Goal: Information Seeking & Learning: Learn about a topic

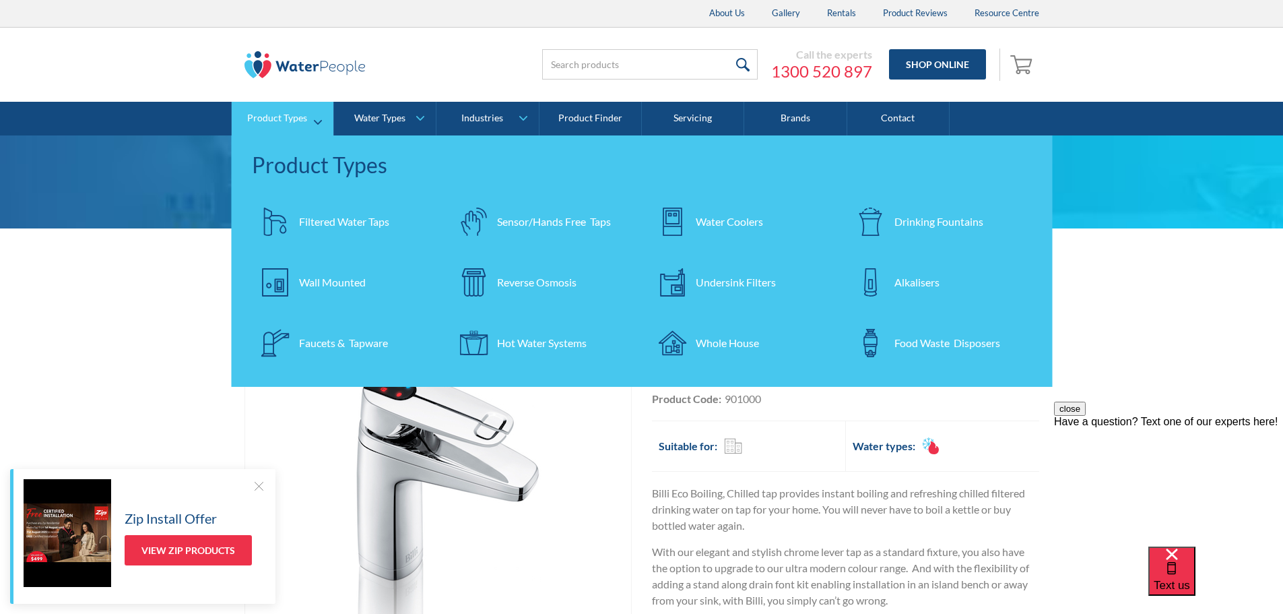
click at [349, 284] on div "Wall Mounted" at bounding box center [332, 282] width 67 height 16
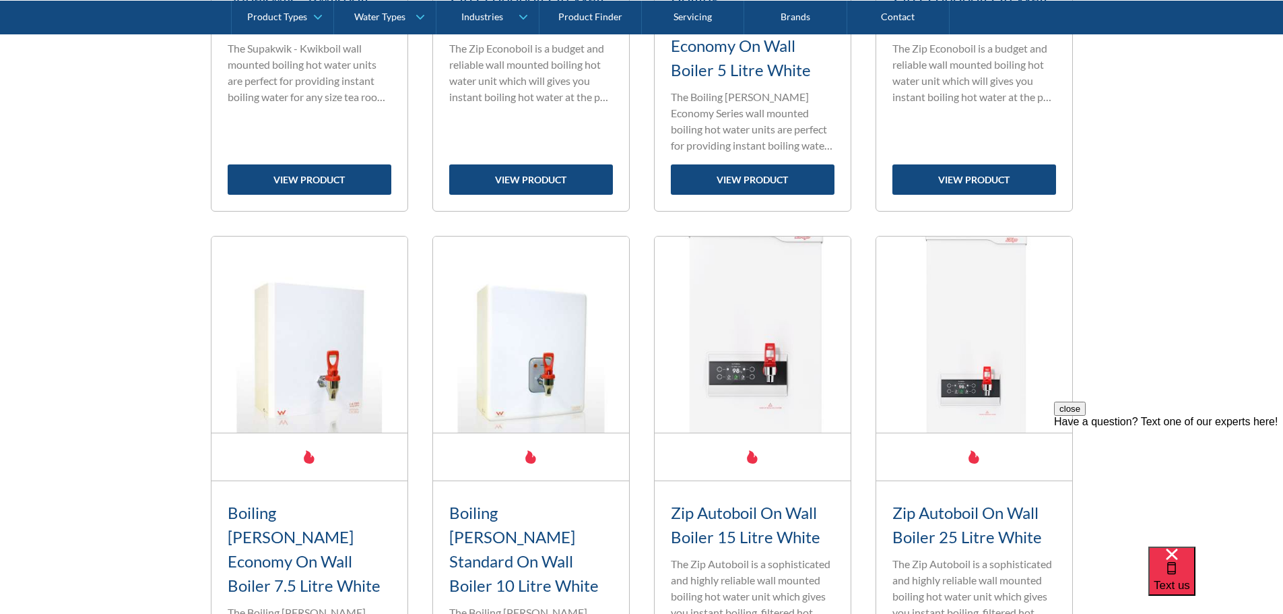
scroll to position [1414, 0]
click at [1206, 180] on div "Fits Most Brands New Product Best Seller Zip Econoboil On Wall Boiler 3 Litre W…" at bounding box center [641, 262] width 1283 height 2223
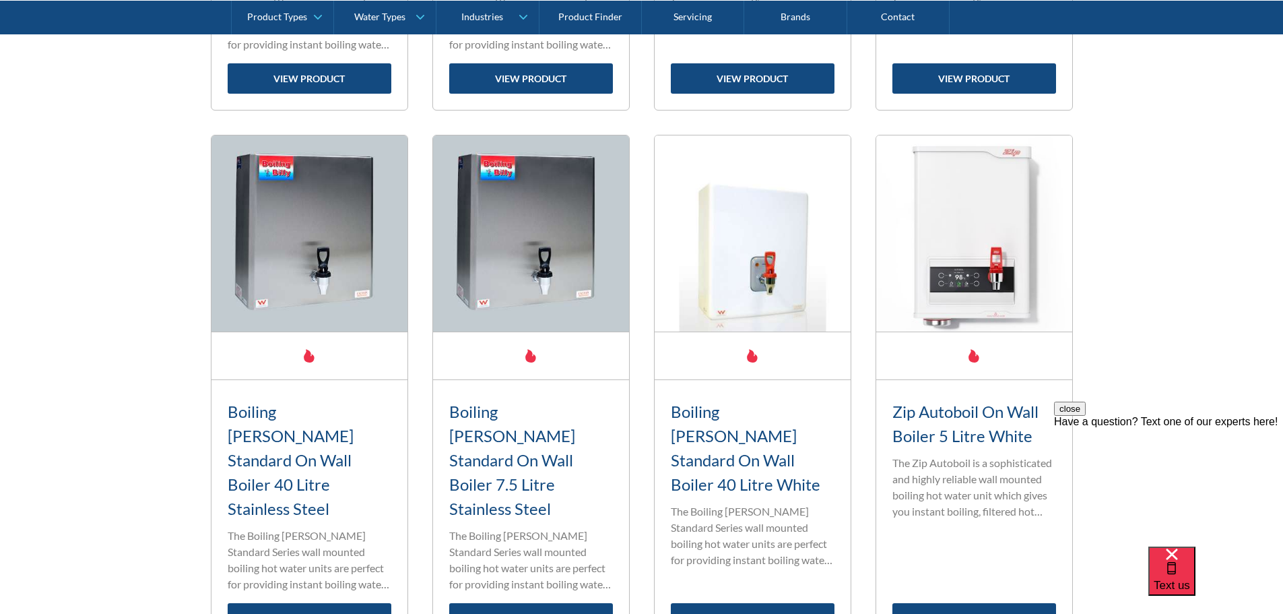
scroll to position [2043, 0]
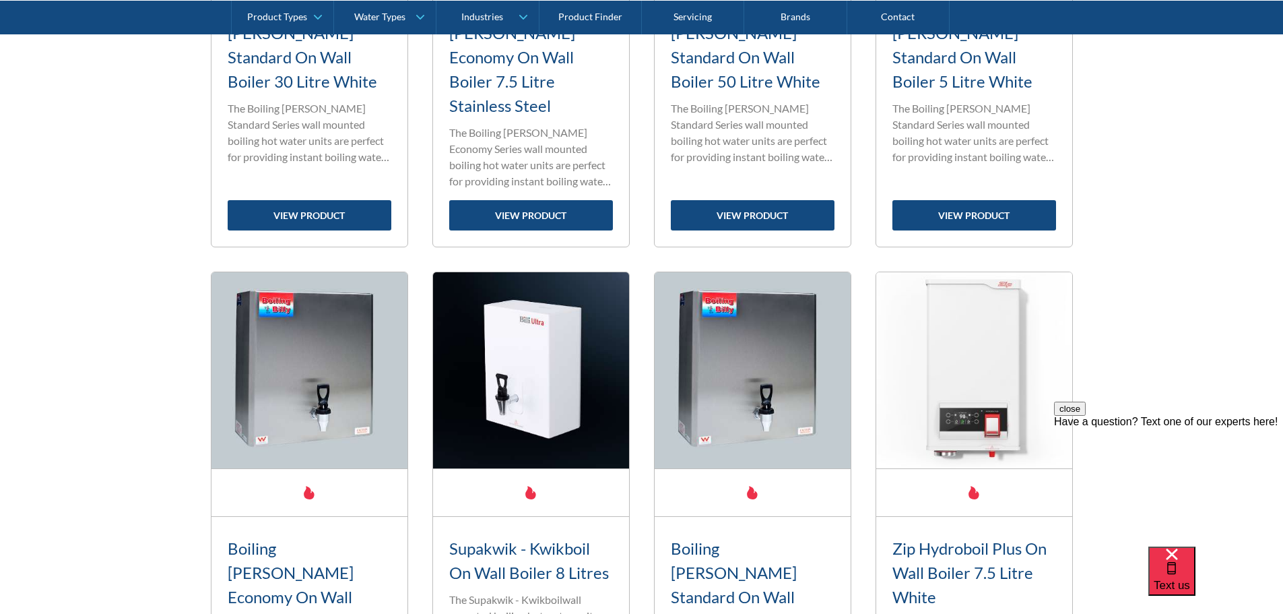
scroll to position [2136, 0]
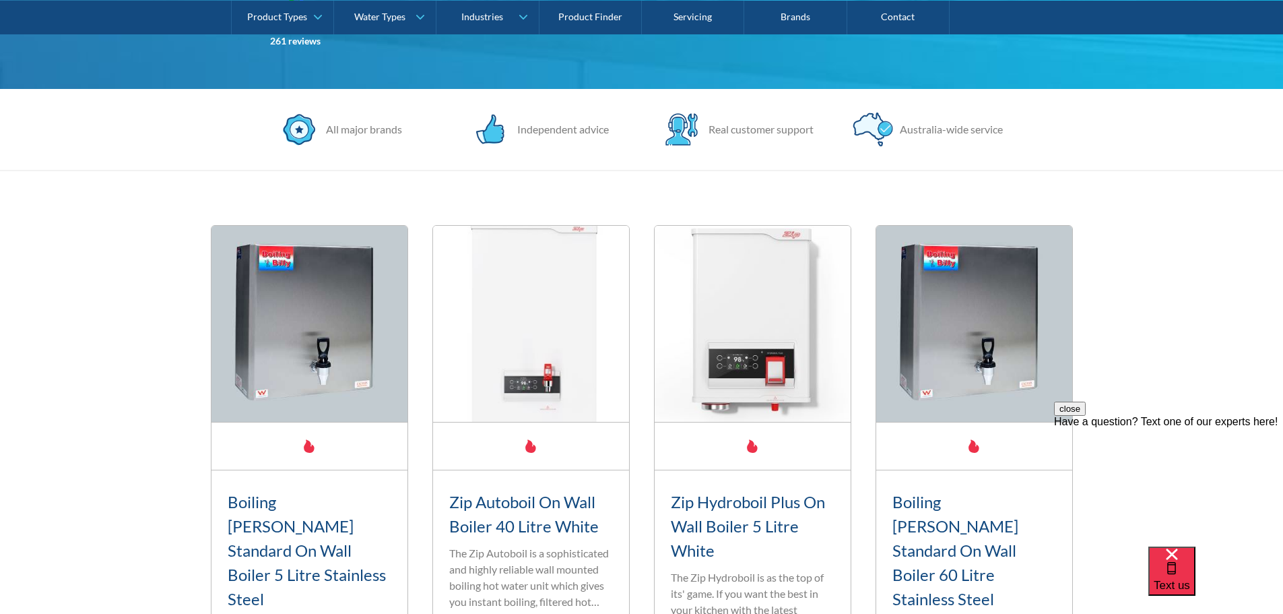
scroll to position [0, 0]
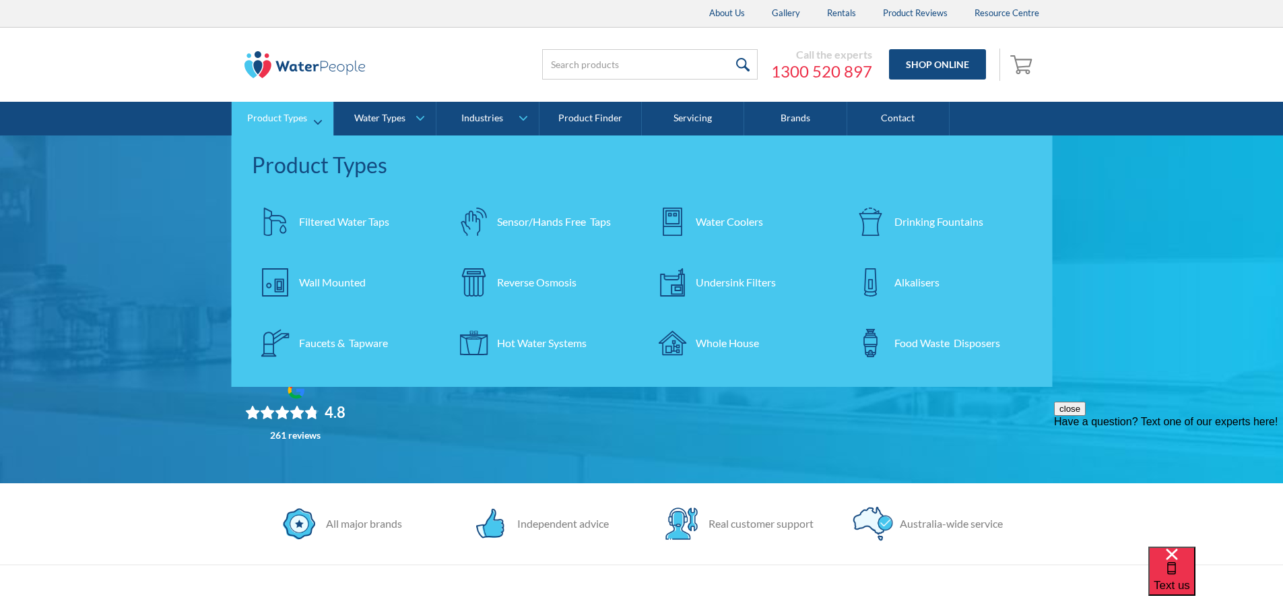
click at [322, 223] on div "Filtered Water Taps" at bounding box center [344, 221] width 90 height 16
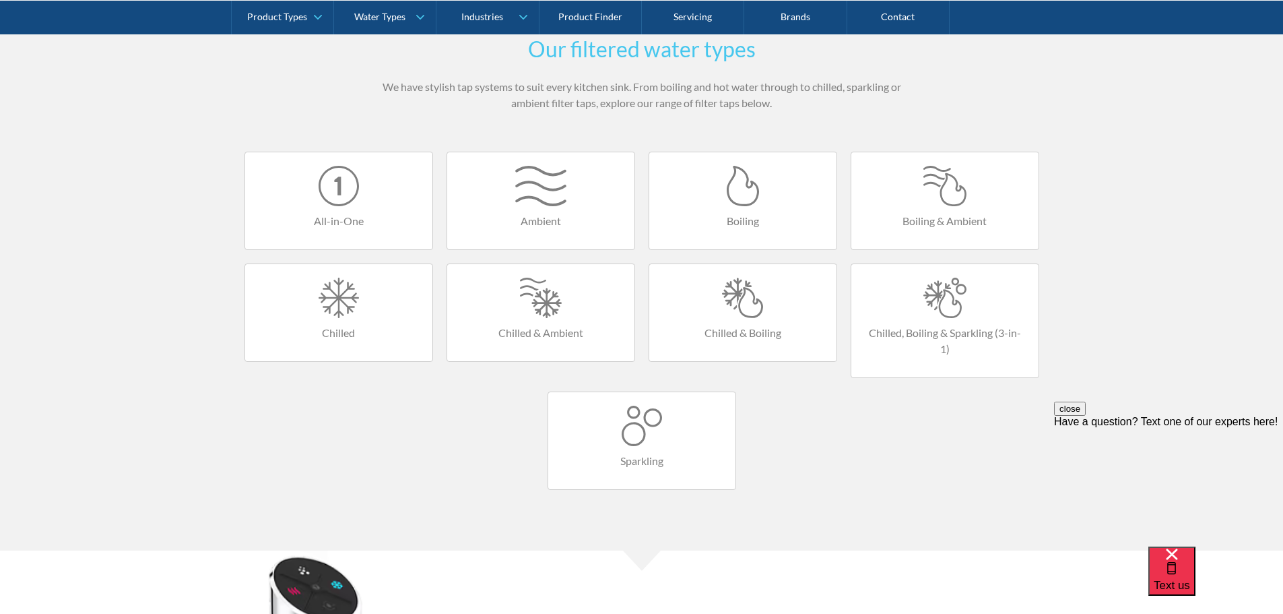
scroll to position [786, 0]
click at [938, 207] on link "Boiling & Ambient" at bounding box center [945, 200] width 189 height 98
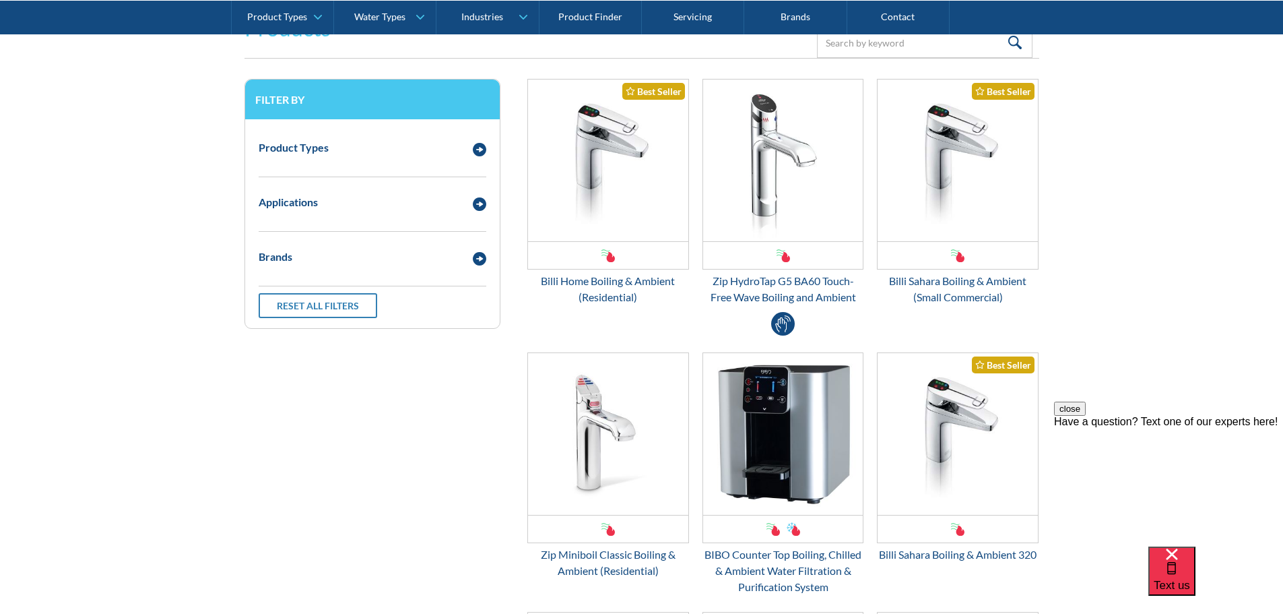
scroll to position [471, 0]
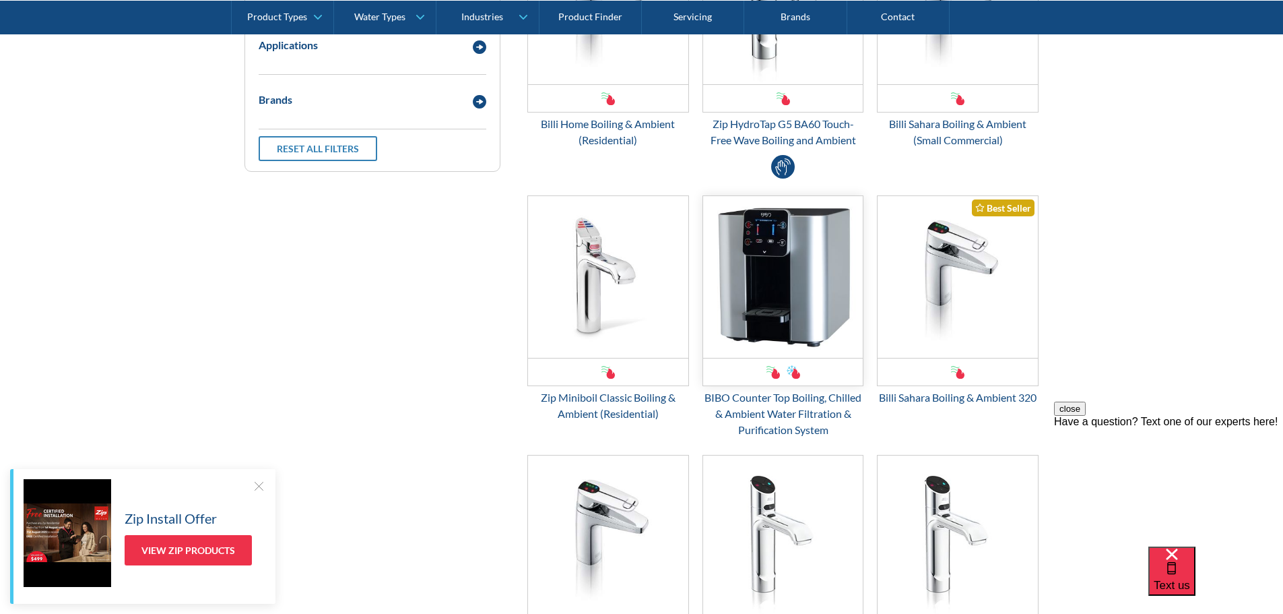
click at [768, 272] on img "Email Form 3" at bounding box center [783, 277] width 160 height 162
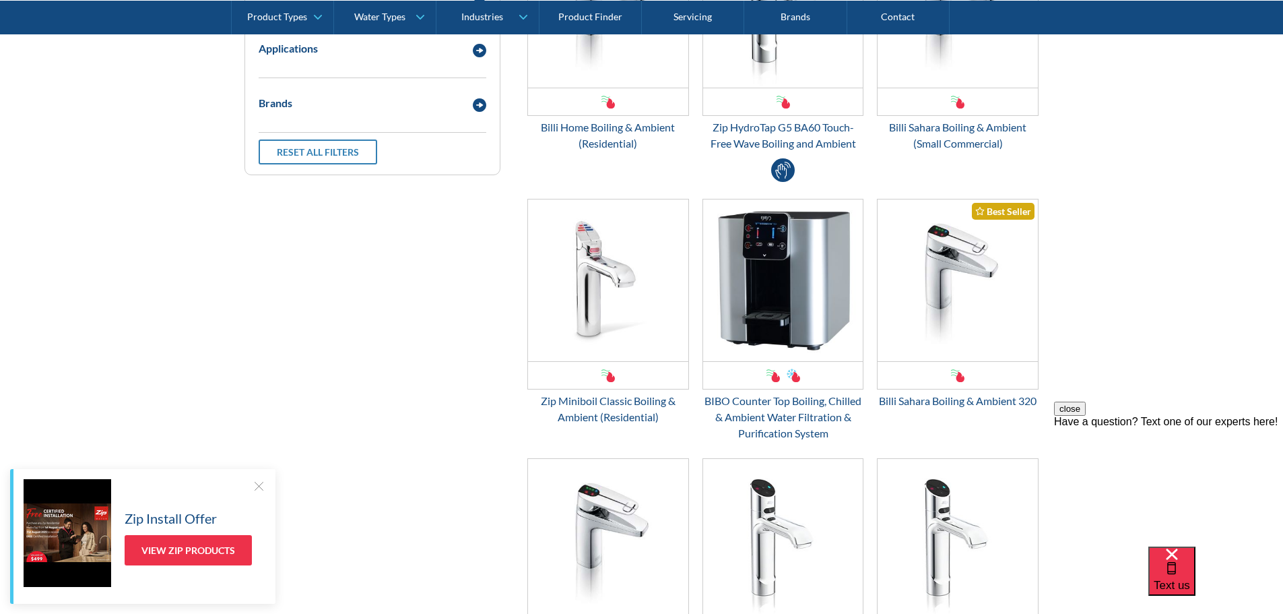
scroll to position [628, 0]
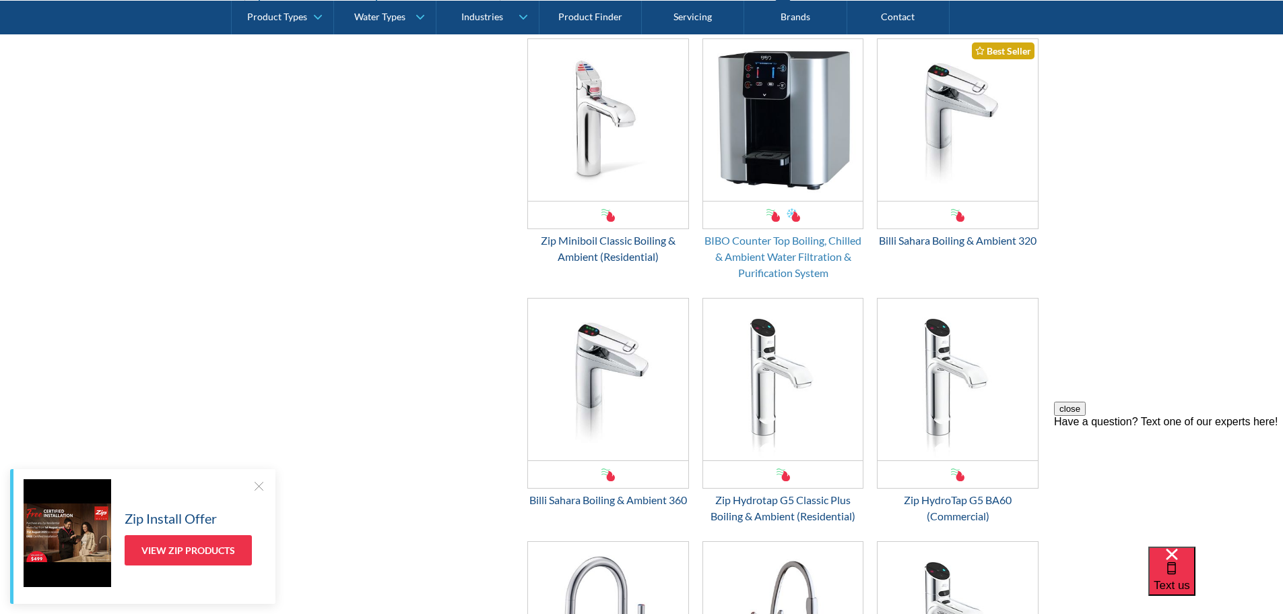
click at [755, 277] on div "BIBO Counter Top Boiling, Chilled & Ambient Water Filtration & Purification Sys…" at bounding box center [783, 256] width 162 height 48
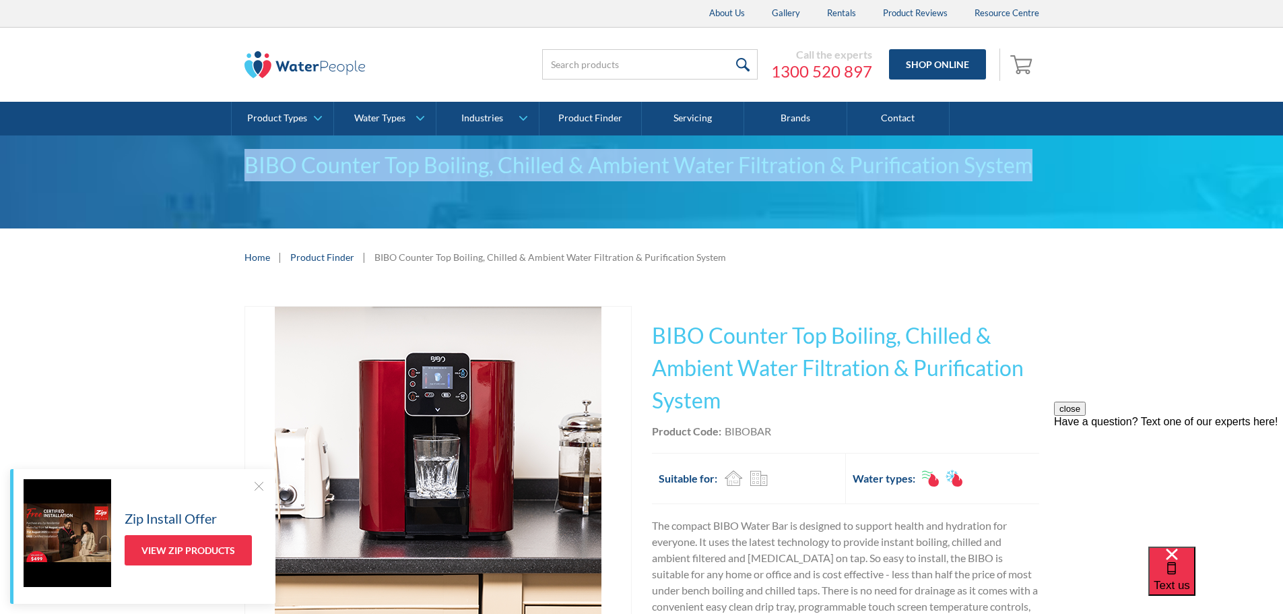
drag, startPoint x: 242, startPoint y: 160, endPoint x: 1054, endPoint y: 178, distance: 811.7
click at [1054, 178] on div "BIBO Counter Top Boiling, Chilled & Ambient Water Filtration & Purification Sys…" at bounding box center [641, 181] width 1283 height 93
copy div "BIBO Counter Top Boiling, Chilled & Ambient Water Filtration & Purification Sys…"
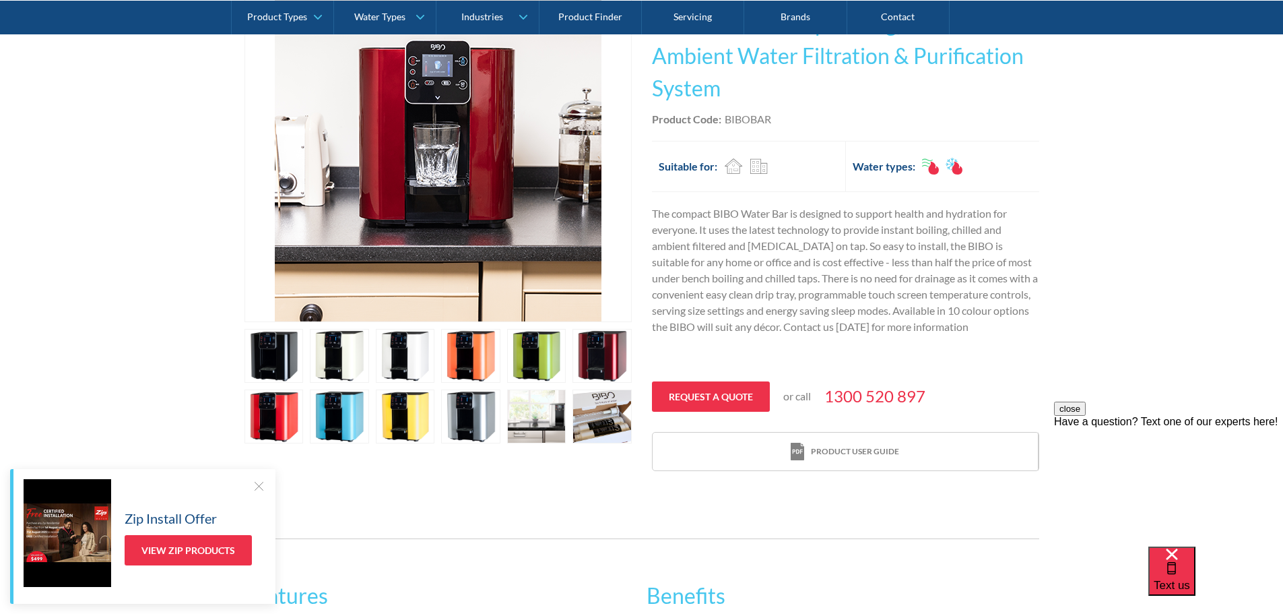
scroll to position [315, 0]
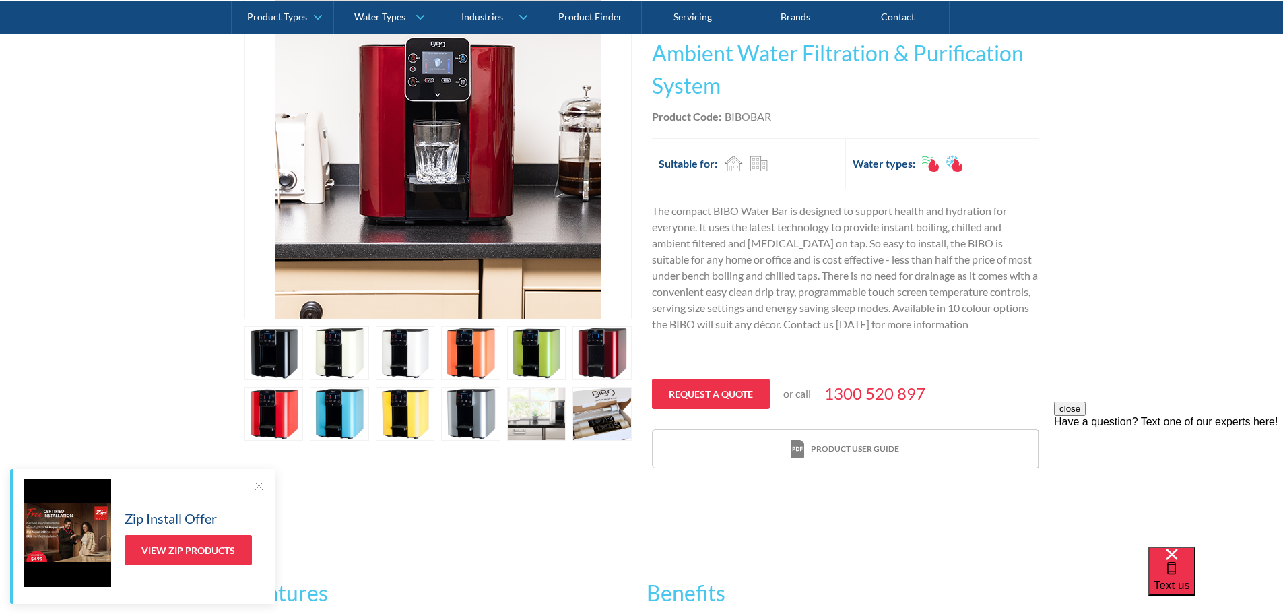
click at [304, 380] on link "open lightbox" at bounding box center [273, 353] width 59 height 54
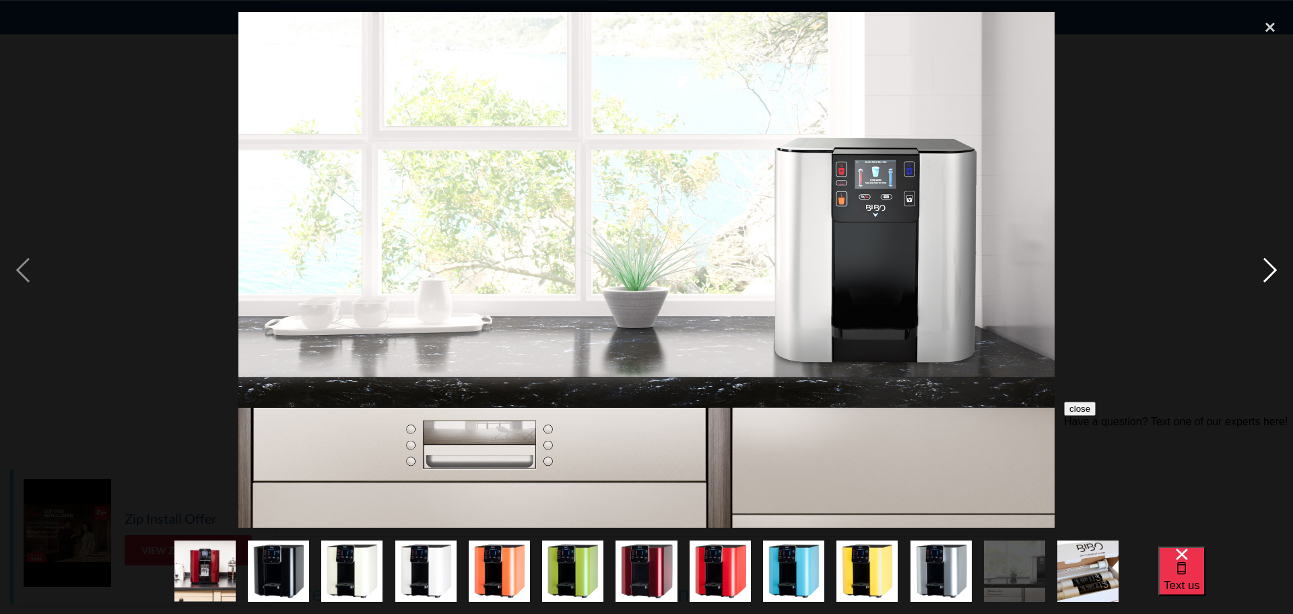
click at [1257, 267] on div "next image" at bounding box center [1270, 269] width 46 height 515
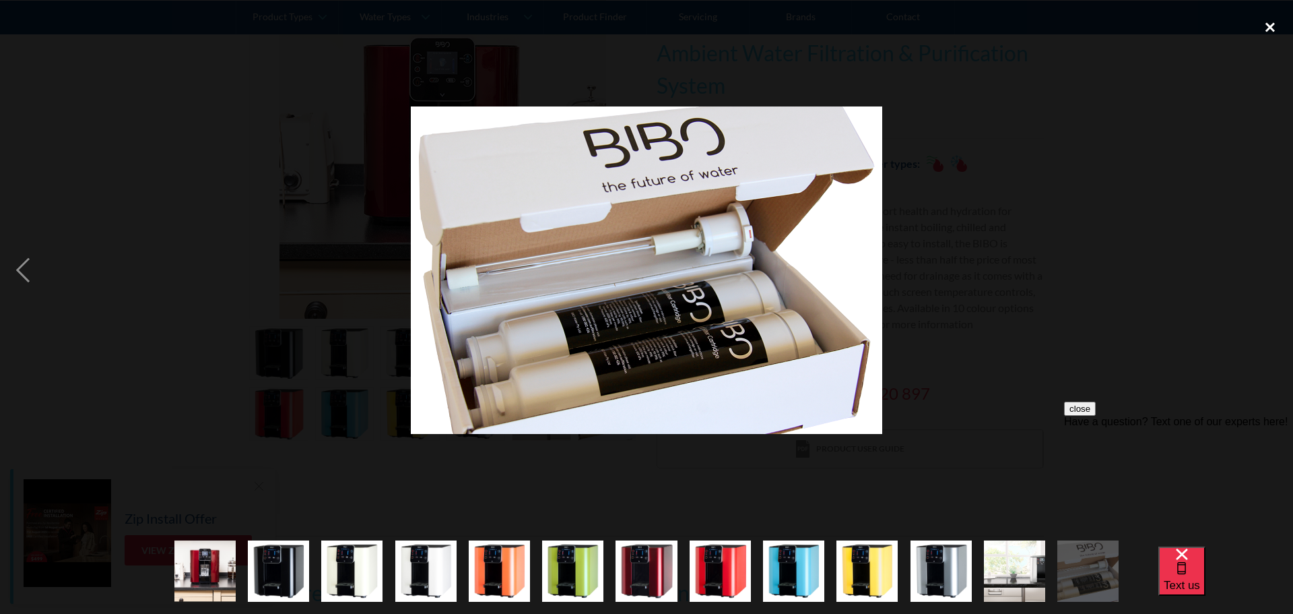
click at [1270, 30] on div "close lightbox" at bounding box center [1270, 27] width 46 height 30
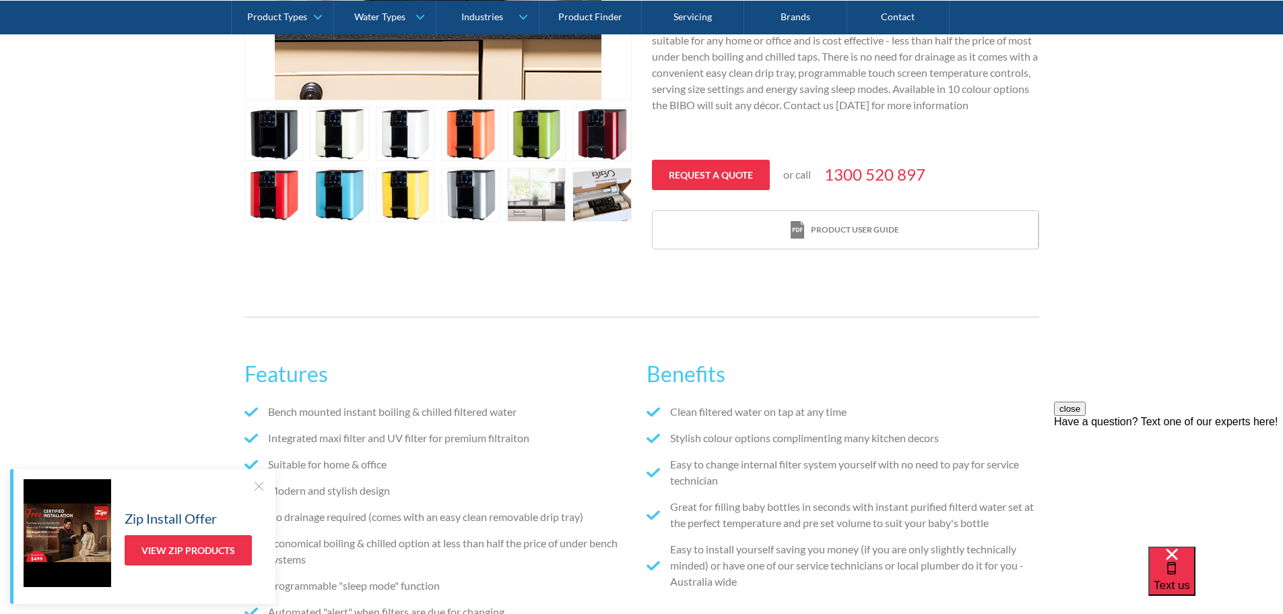
scroll to position [628, 0]
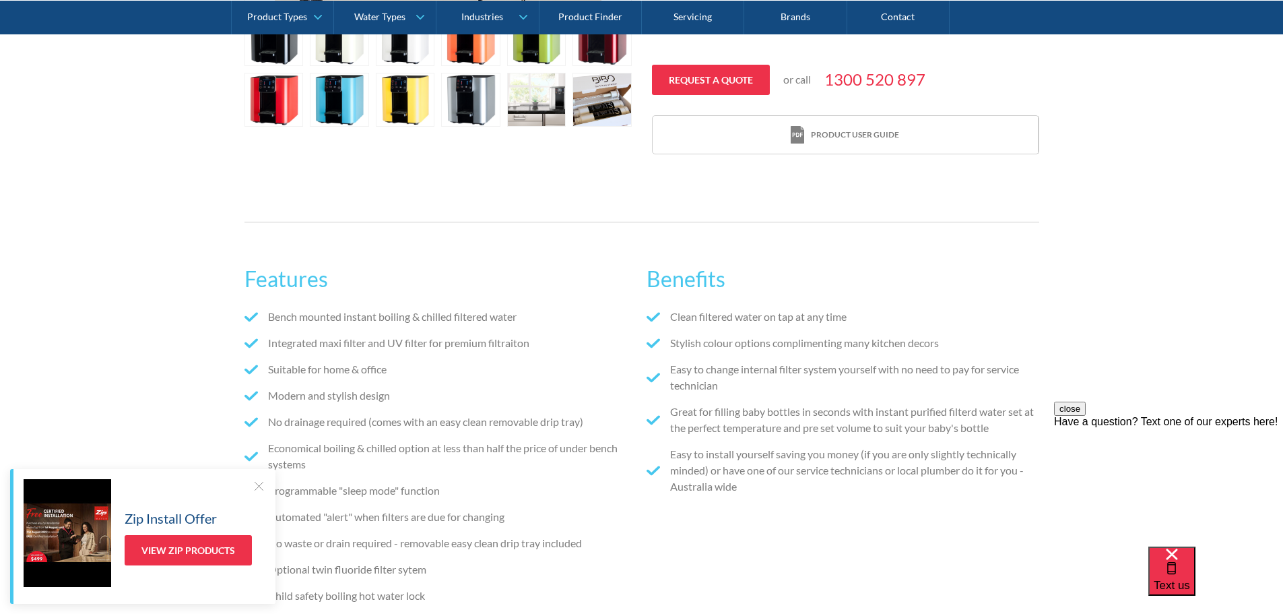
click at [258, 482] on div at bounding box center [258, 485] width 13 height 13
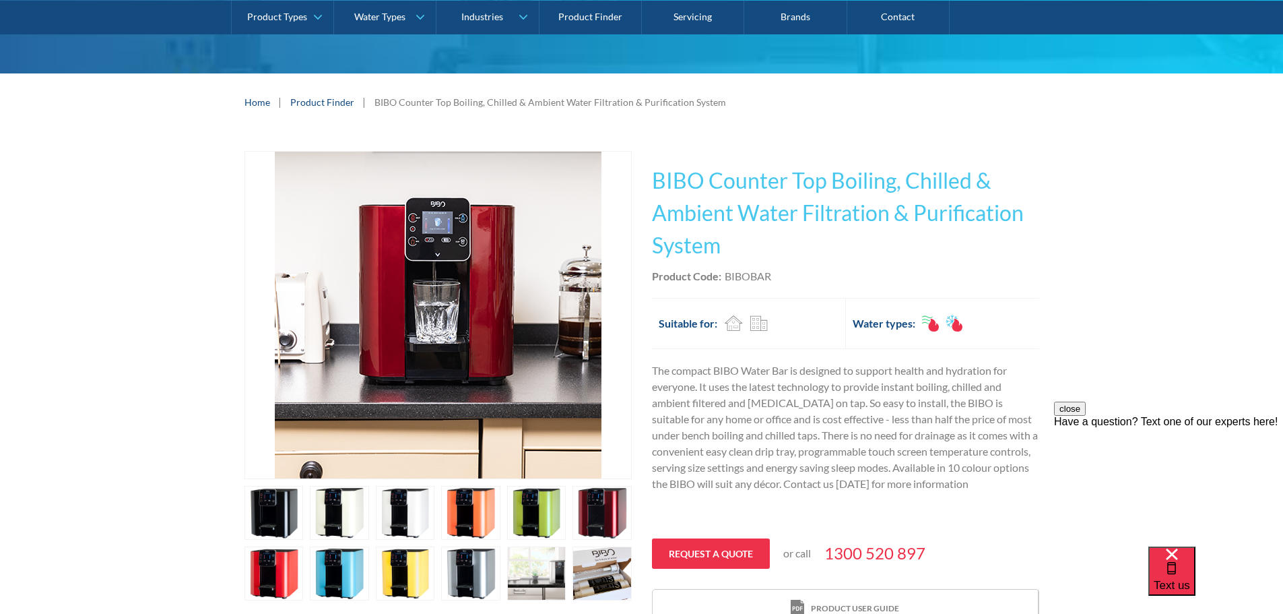
scroll to position [0, 0]
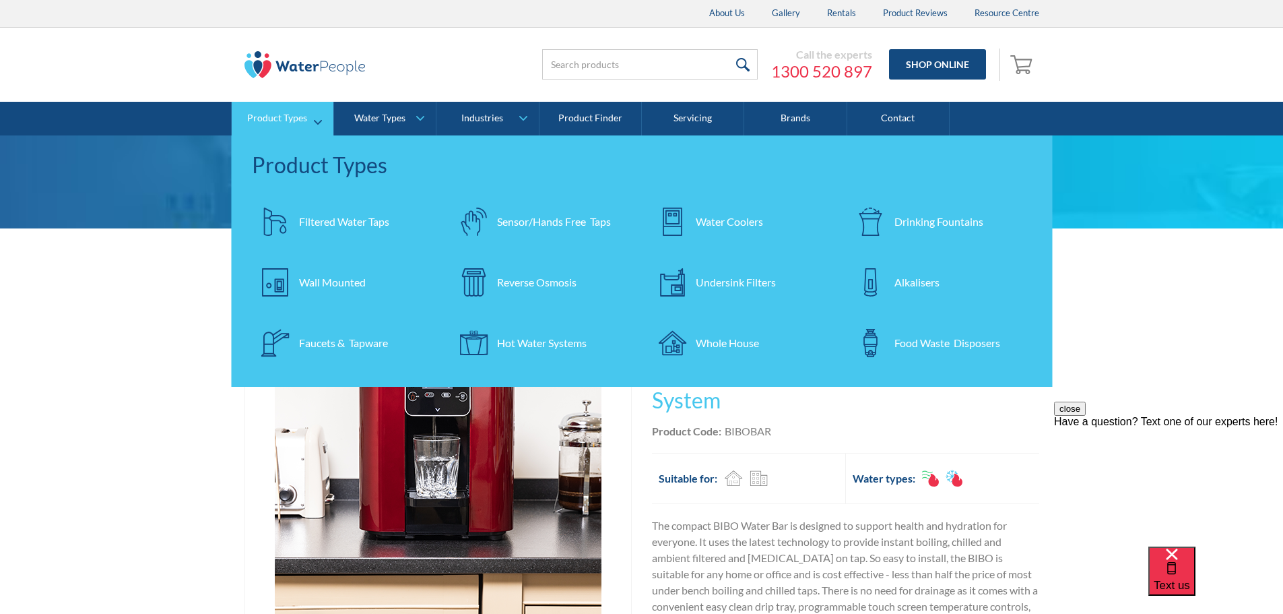
click at [337, 277] on div "Wall Mounted" at bounding box center [332, 282] width 67 height 16
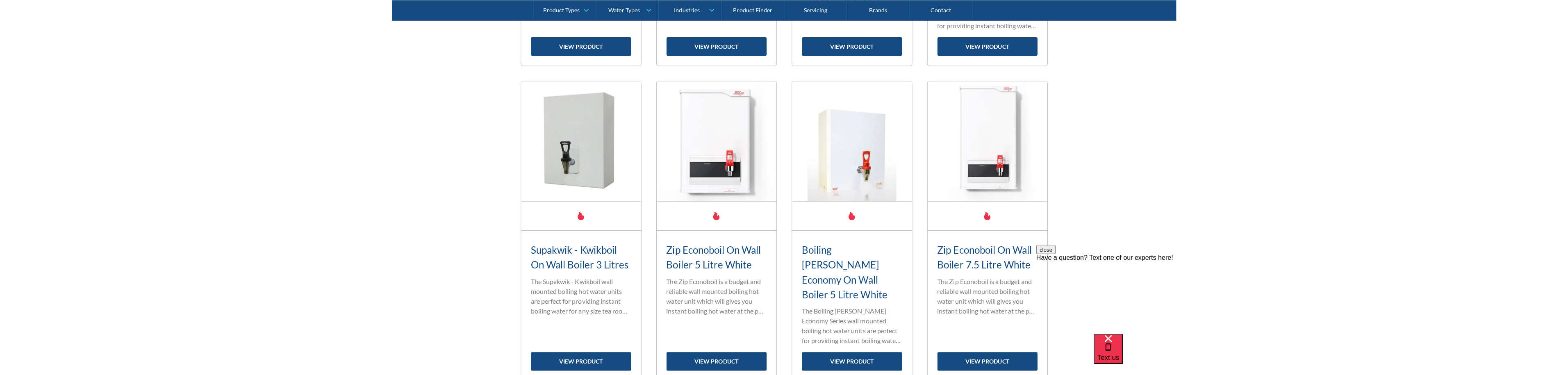
scroll to position [670, 0]
